Goal: Navigation & Orientation: Find specific page/section

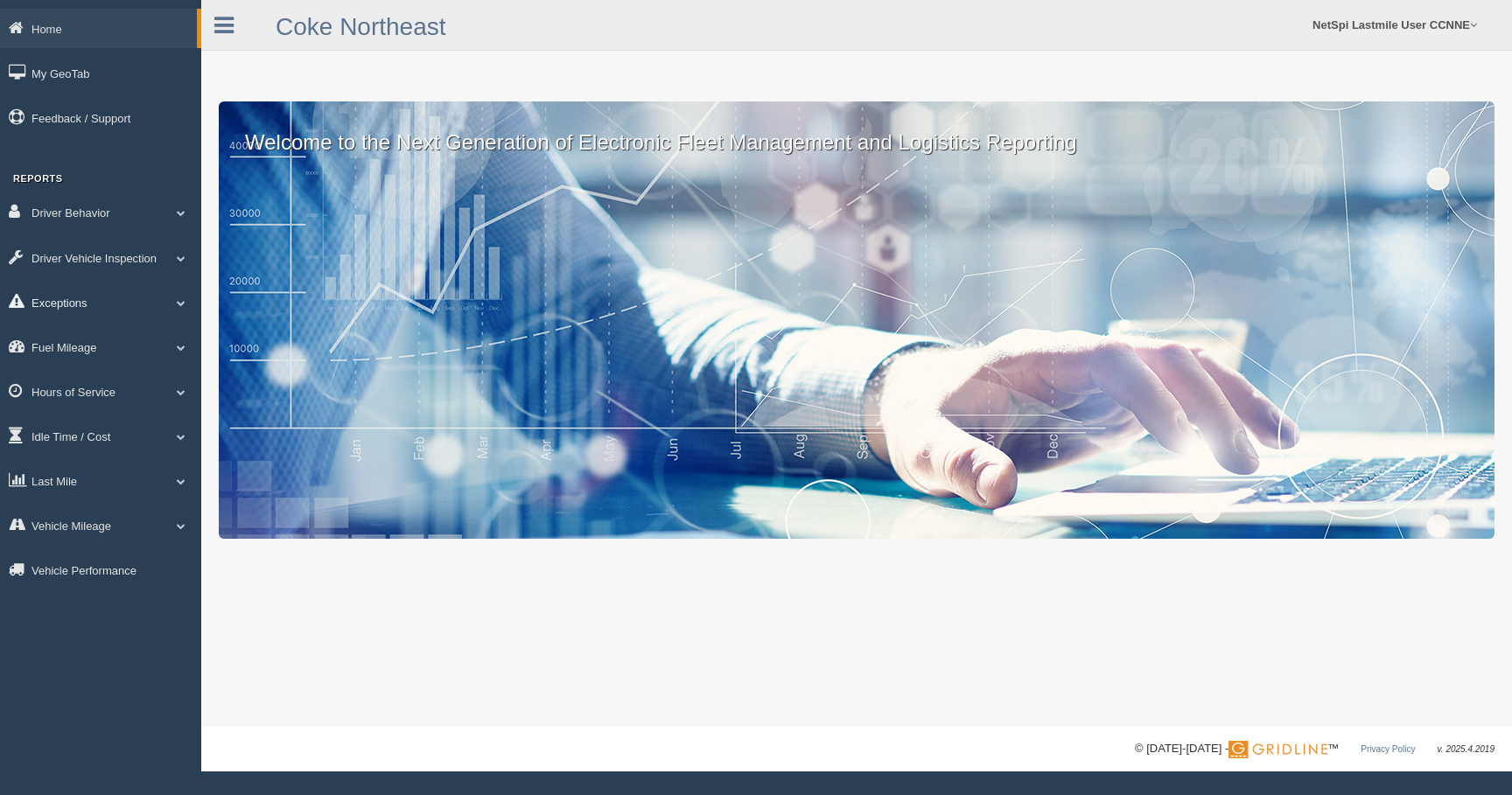
click at [98, 302] on link "Exceptions" at bounding box center [100, 302] width 202 height 40
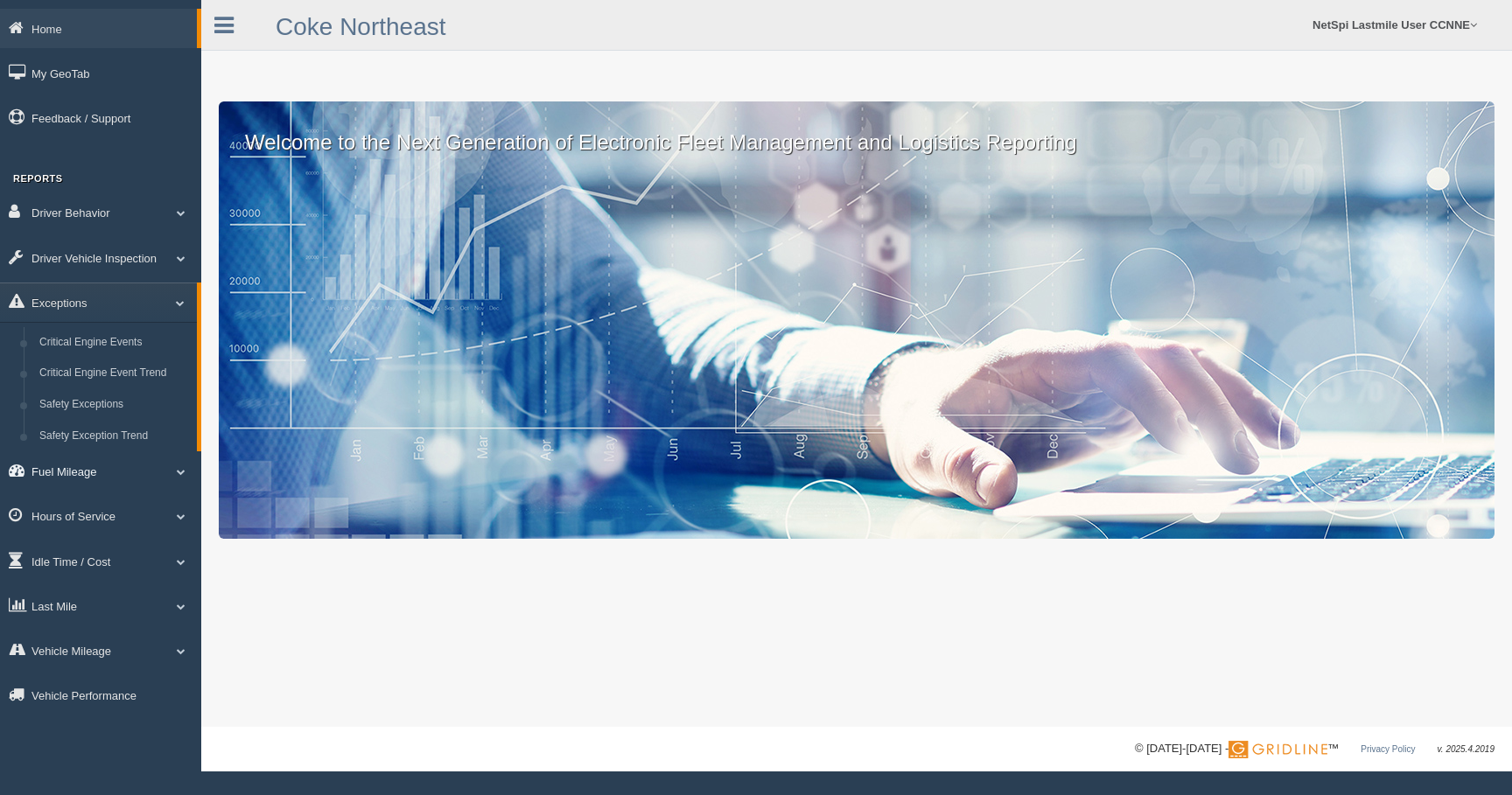
click at [106, 472] on link "Fuel Mileage" at bounding box center [100, 471] width 202 height 40
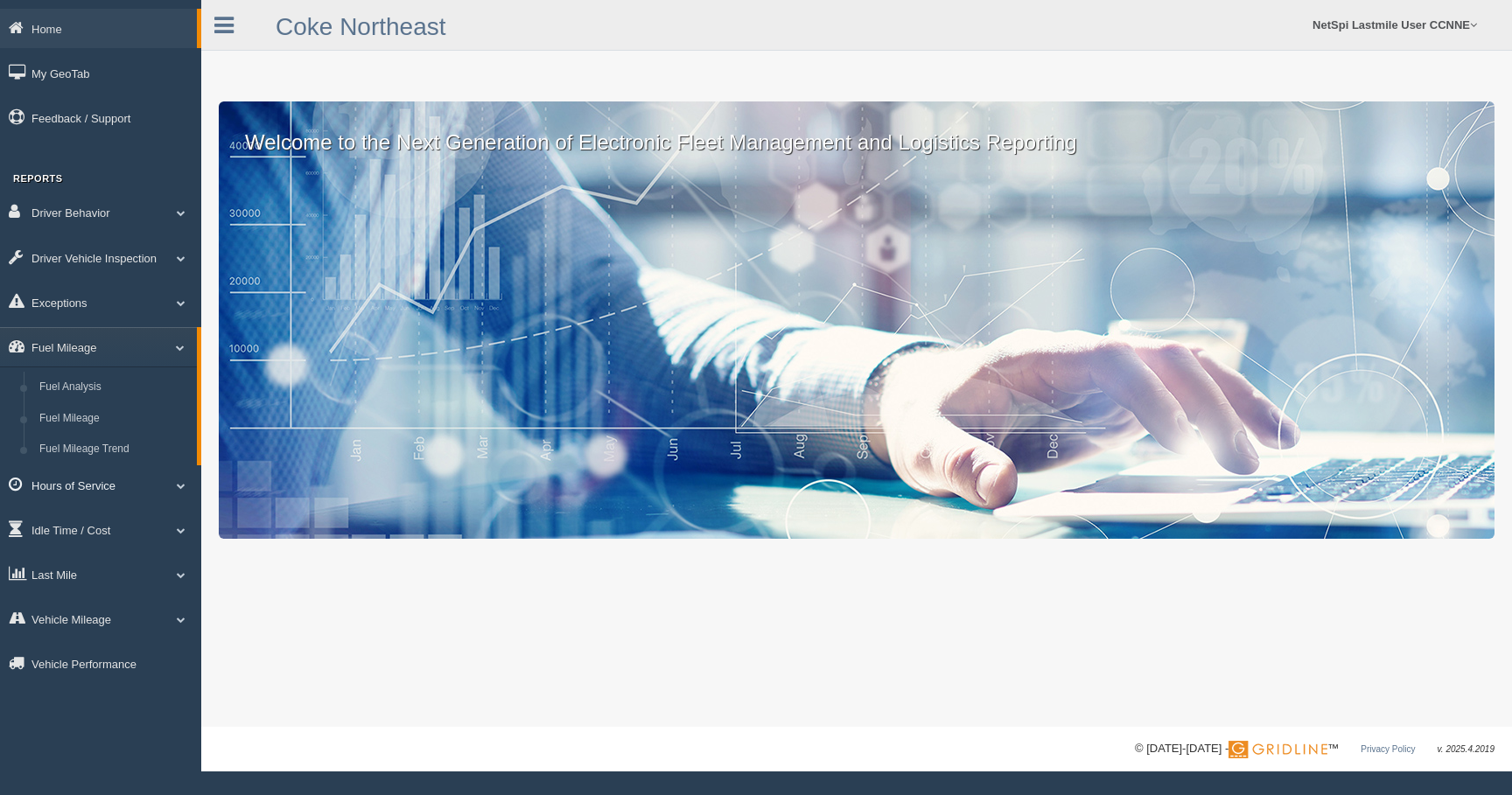
click at [104, 490] on link "Hours of Service" at bounding box center [100, 485] width 202 height 40
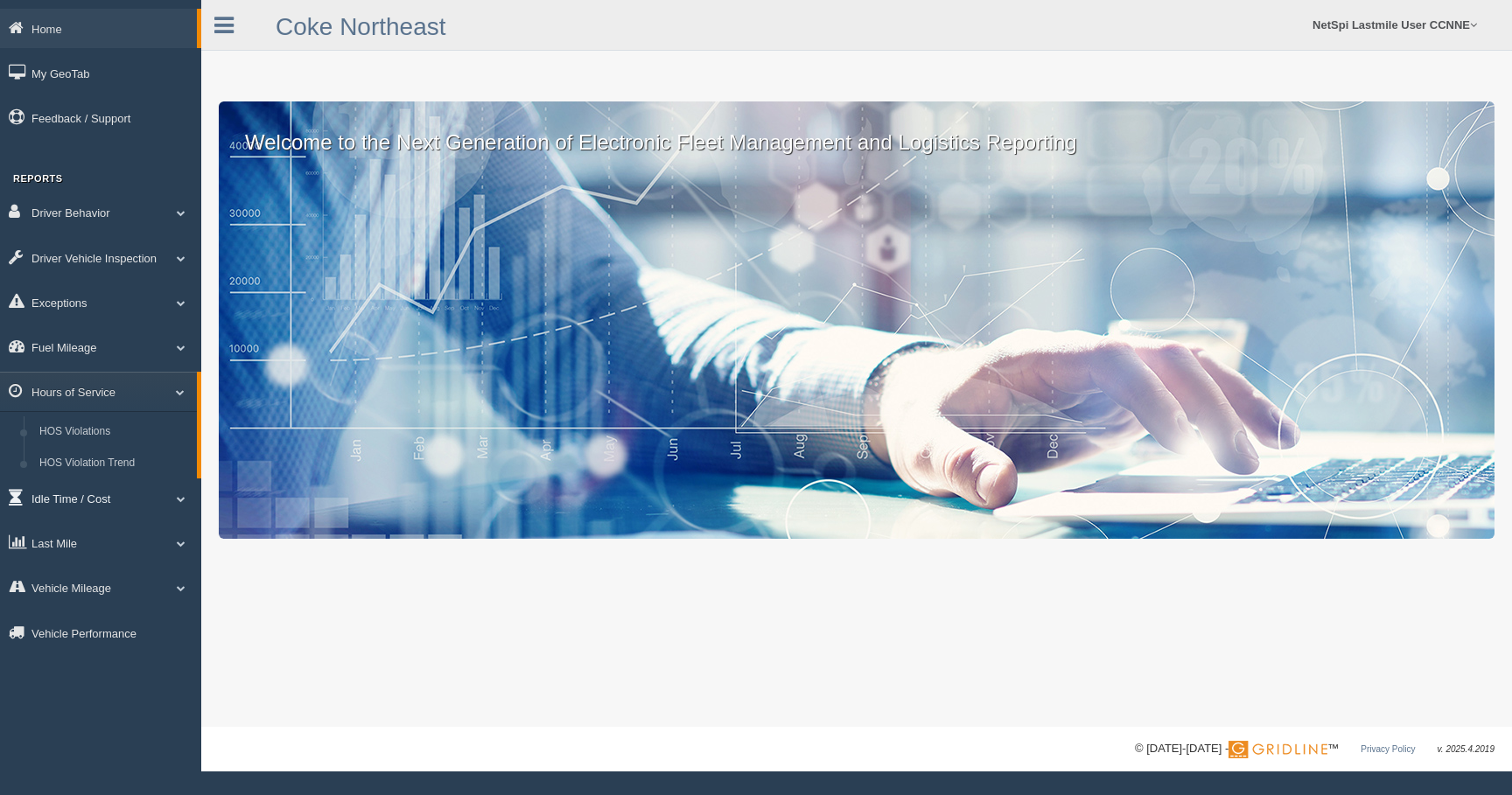
click at [99, 501] on link "Idle Time / Cost" at bounding box center [100, 498] width 202 height 40
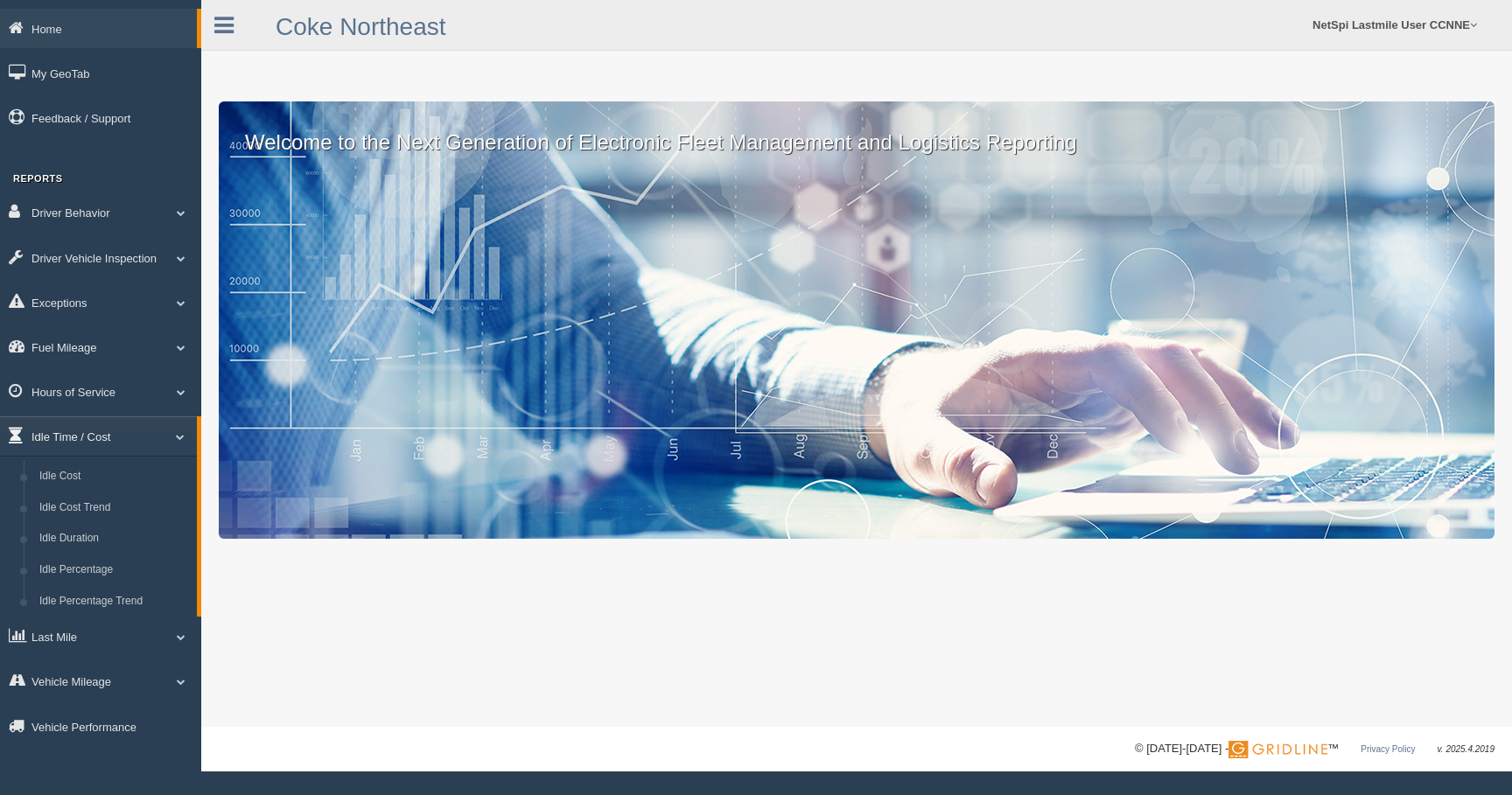
click at [91, 435] on link "Idle Time / Cost" at bounding box center [98, 436] width 197 height 40
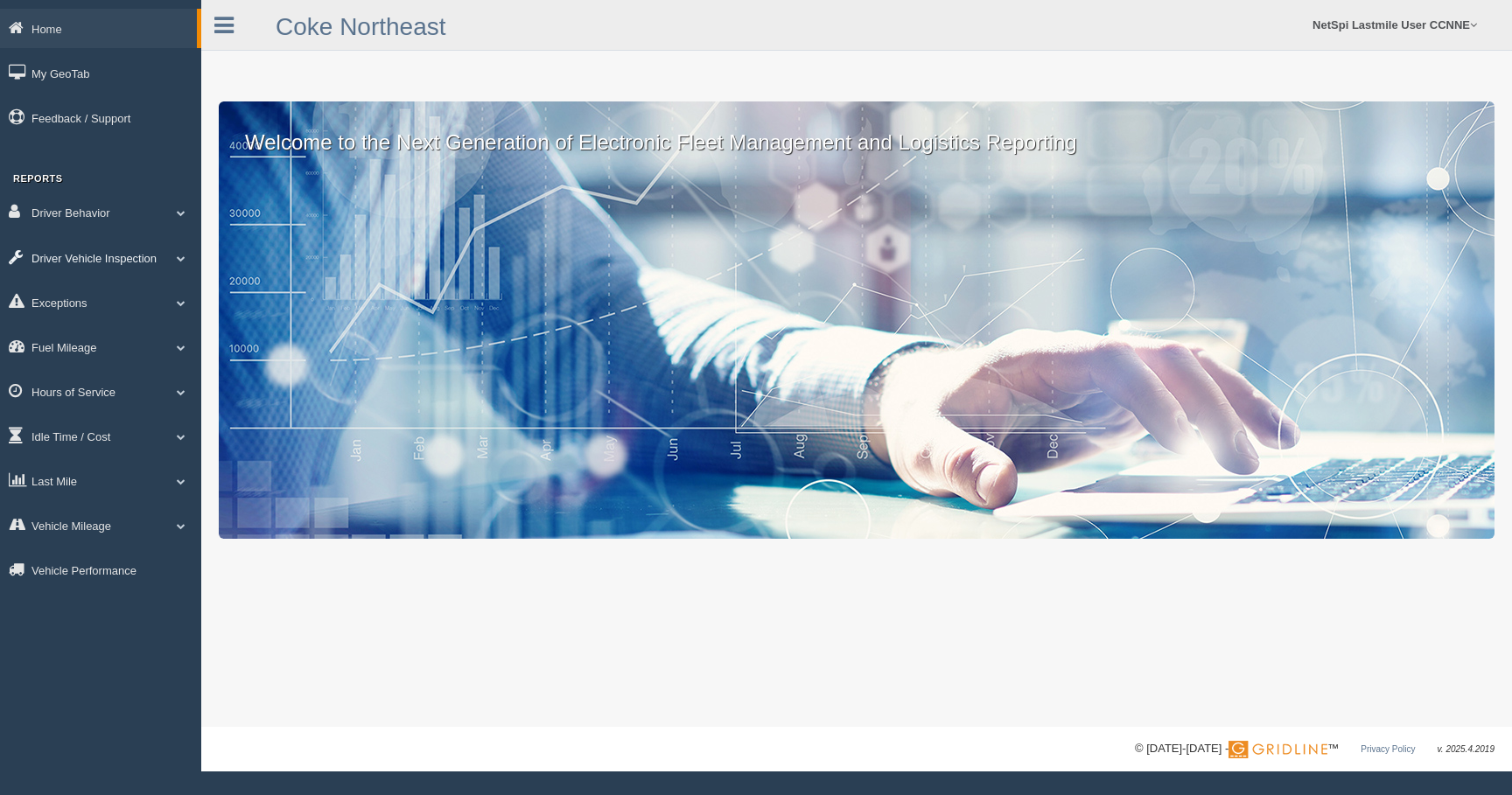
click at [83, 259] on link "Driver Vehicle Inspection" at bounding box center [100, 258] width 202 height 40
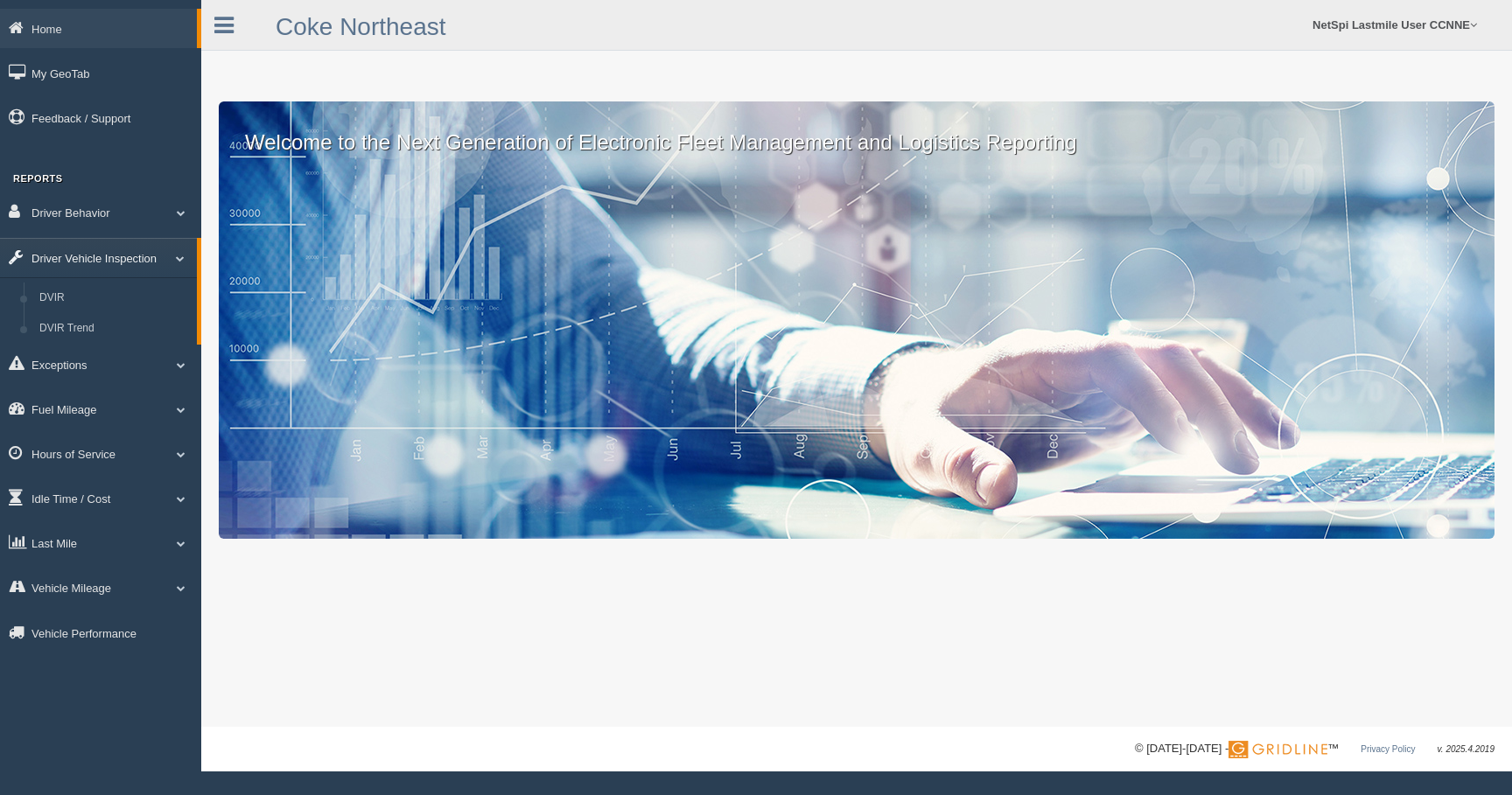
click at [83, 259] on link "Driver Vehicle Inspection" at bounding box center [98, 258] width 197 height 40
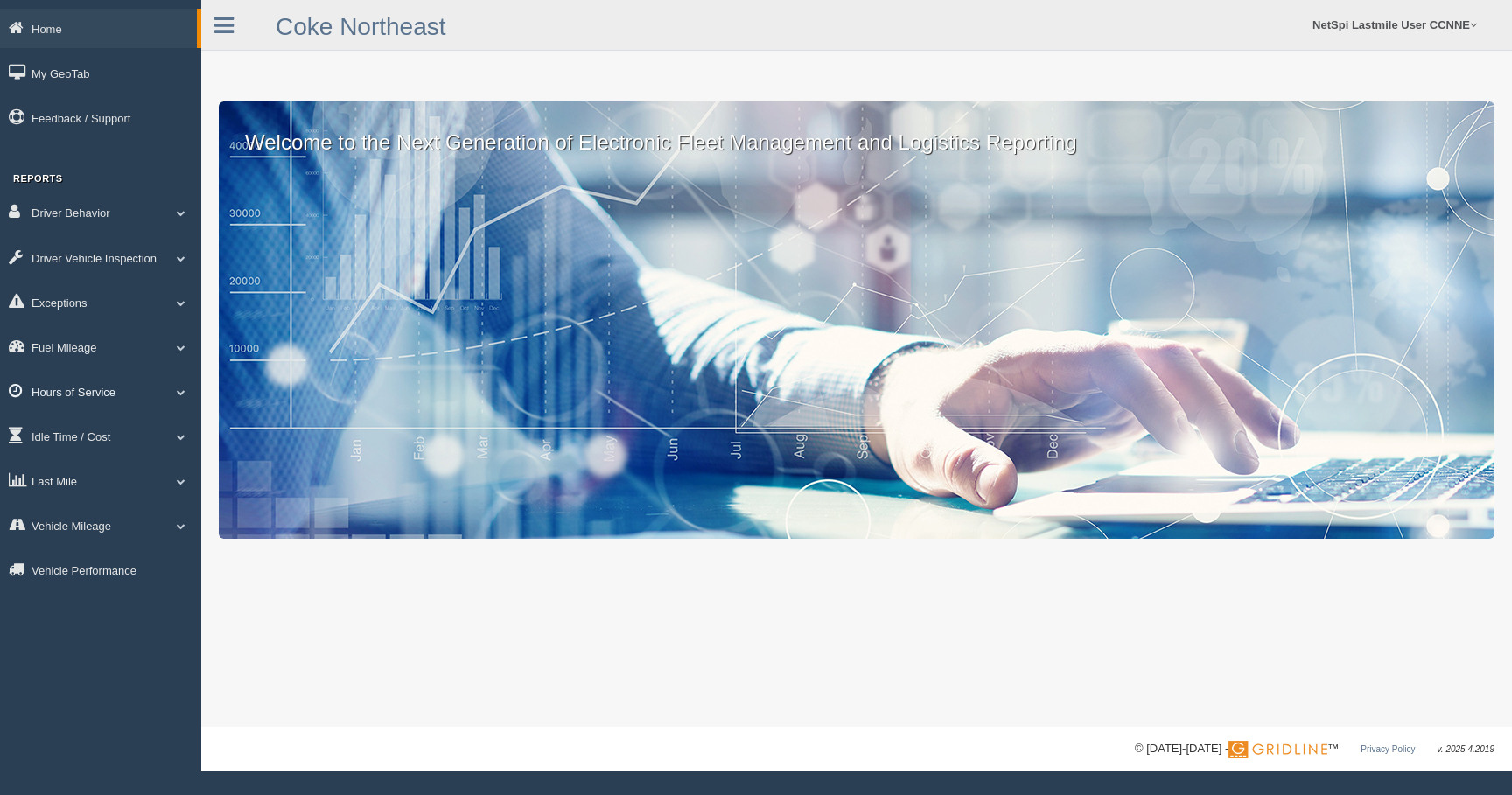
click at [91, 409] on link "Hours of Service" at bounding box center [100, 391] width 202 height 40
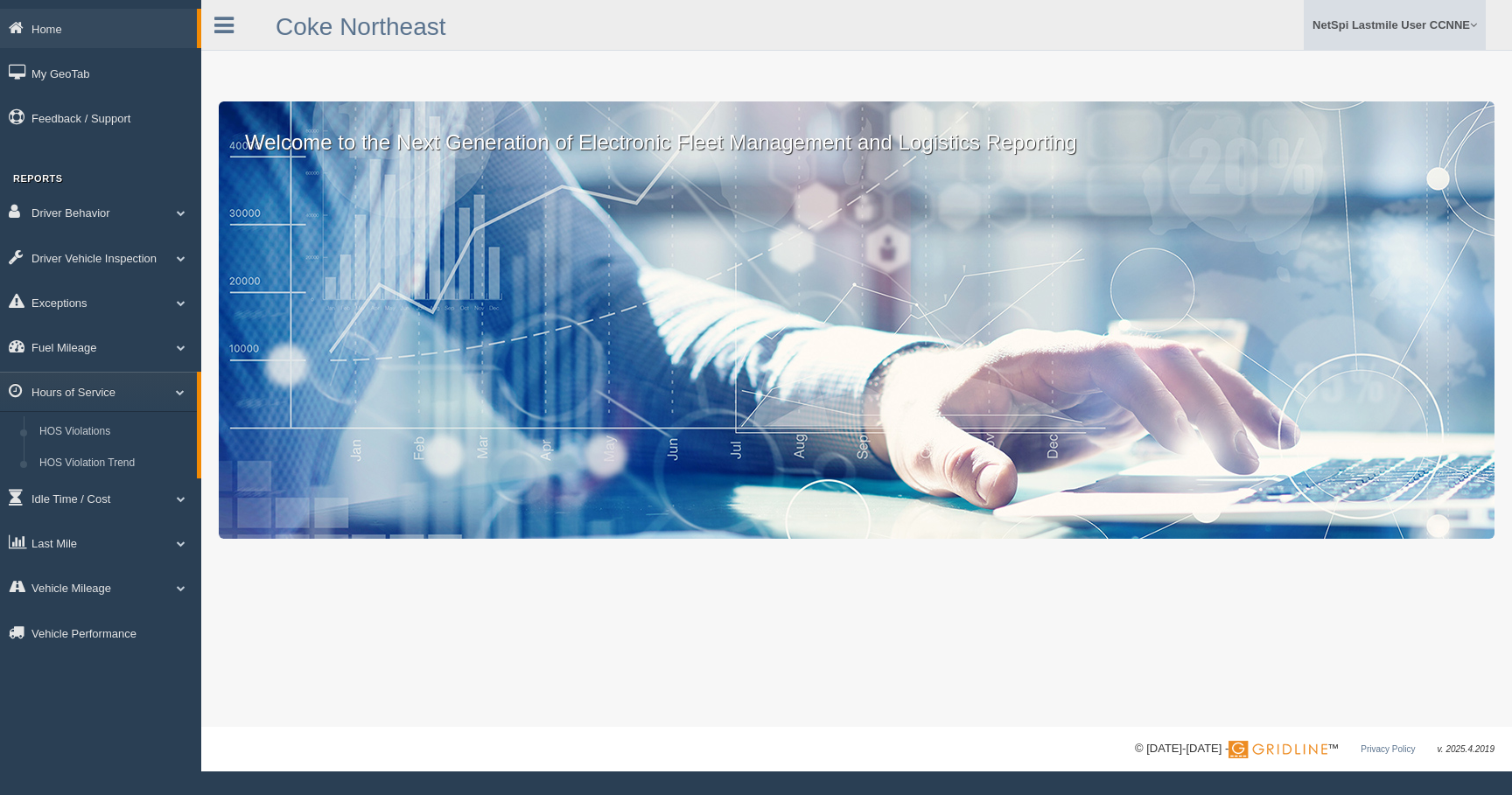
click at [1386, 29] on link "NetSpi Lastmile User CCNNE" at bounding box center [1395, 25] width 182 height 50
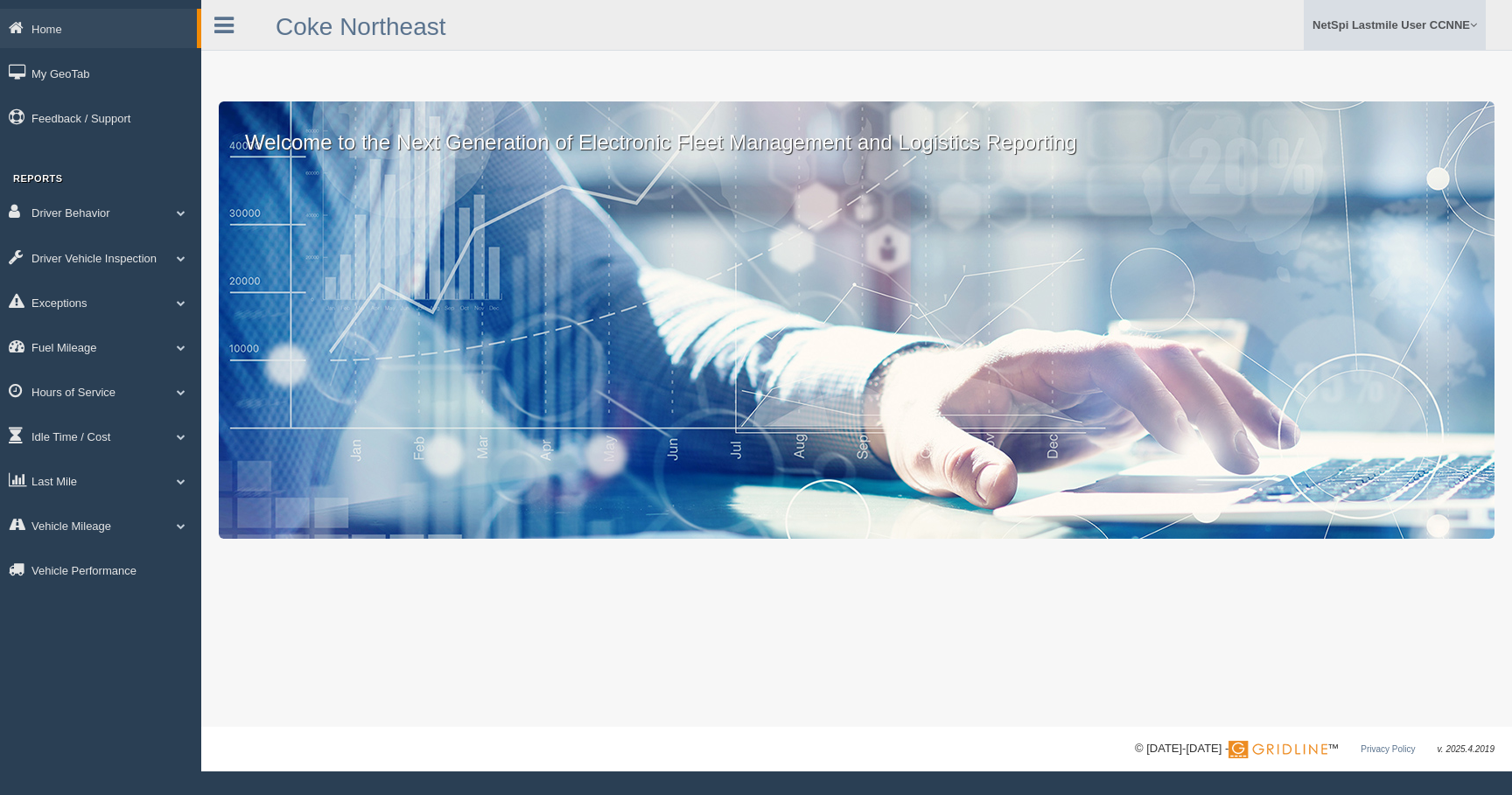
copy link "NetSpi Lastmile User CCNNE"
drag, startPoint x: 1287, startPoint y: 29, endPoint x: 1463, endPoint y: 31, distance: 176.0
click at [1463, 31] on ul "NetSpi Lastmile User CCNNE Feedback/Support Change Your Password Log Off" at bounding box center [1164, 25] width 642 height 50
click at [158, 384] on link "Hours of Service" at bounding box center [100, 391] width 202 height 40
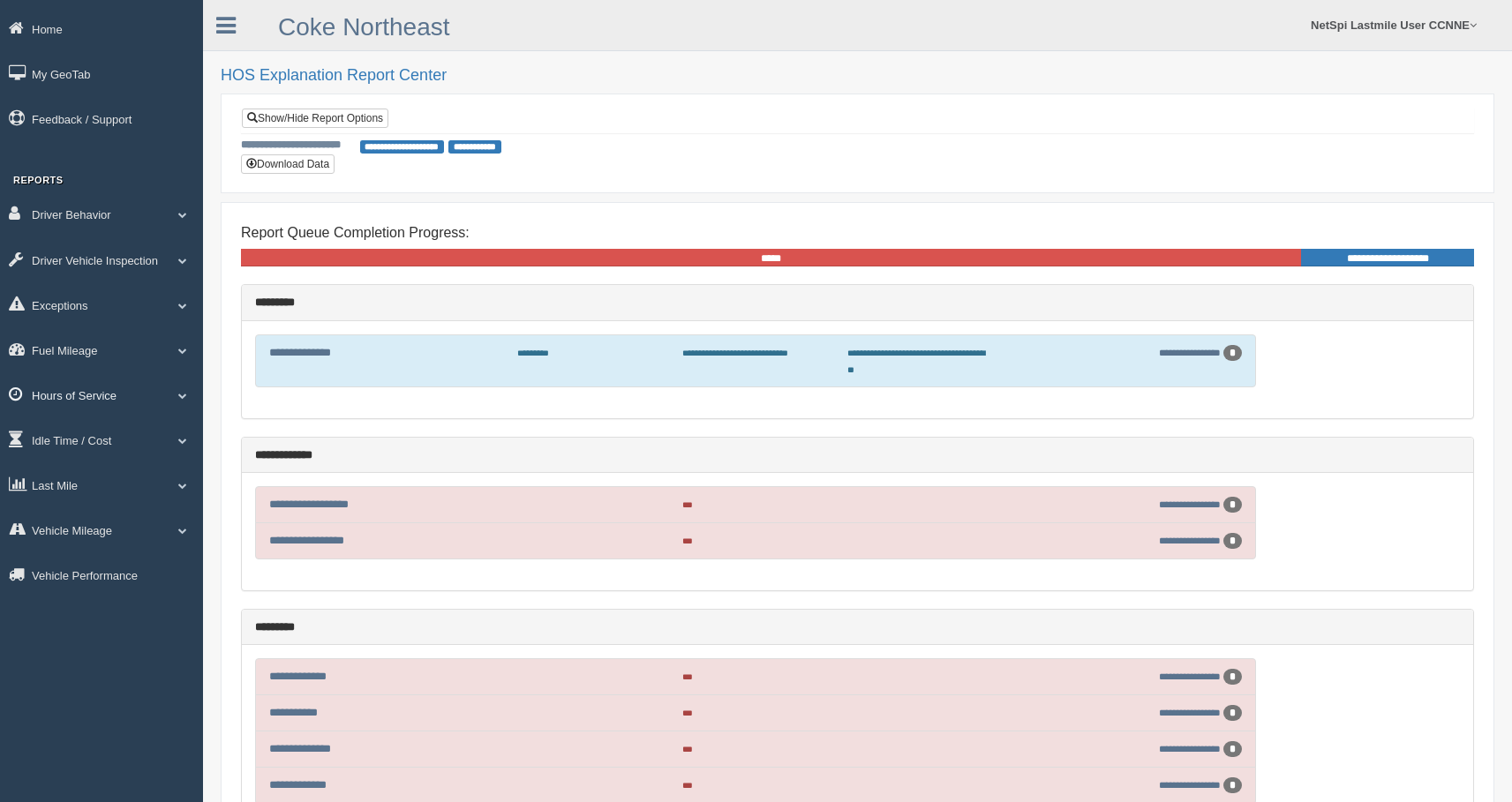
click at [122, 413] on link "Hours of Service" at bounding box center [101, 395] width 203 height 40
